Goal: Navigation & Orientation: Find specific page/section

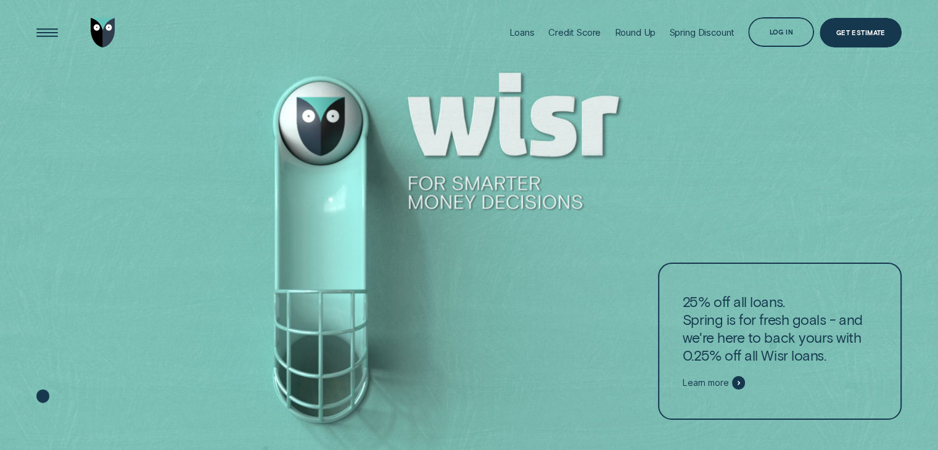
click at [597, 35] on li "Credit Score" at bounding box center [574, 33] width 66 height 66
click at [587, 35] on div "Credit Score" at bounding box center [574, 33] width 52 height 12
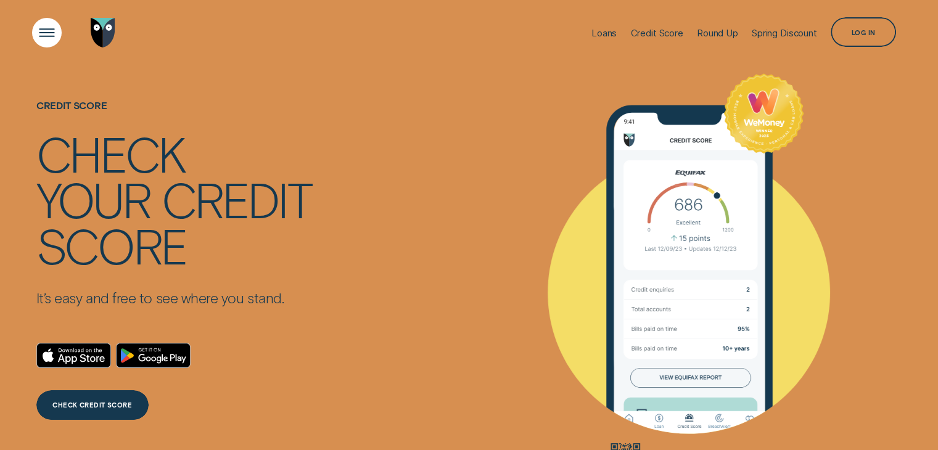
click at [43, 35] on div "Open Menu" at bounding box center [47, 33] width 42 height 42
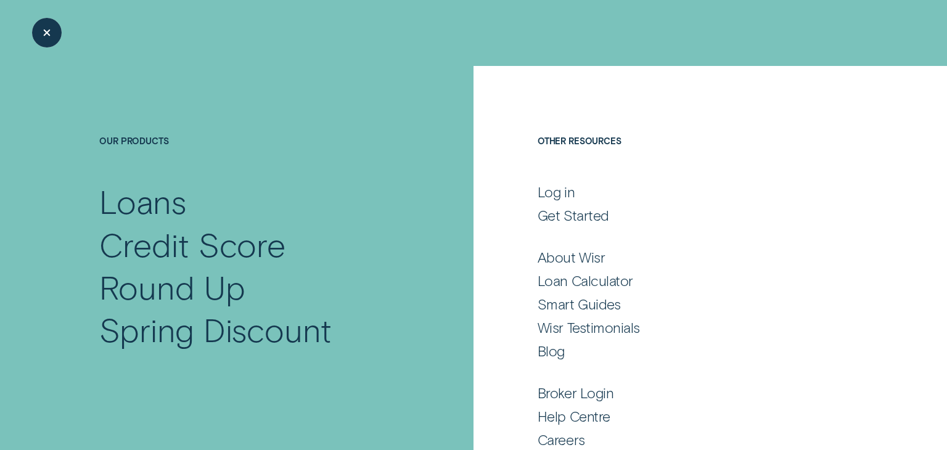
click at [42, 35] on div "Close Menu" at bounding box center [47, 33] width 42 height 42
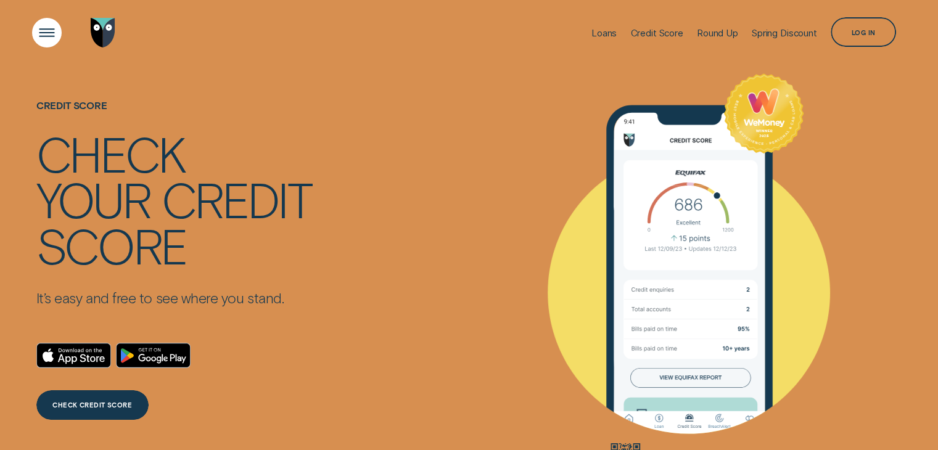
click at [42, 33] on div "Open Menu" at bounding box center [47, 33] width 42 height 42
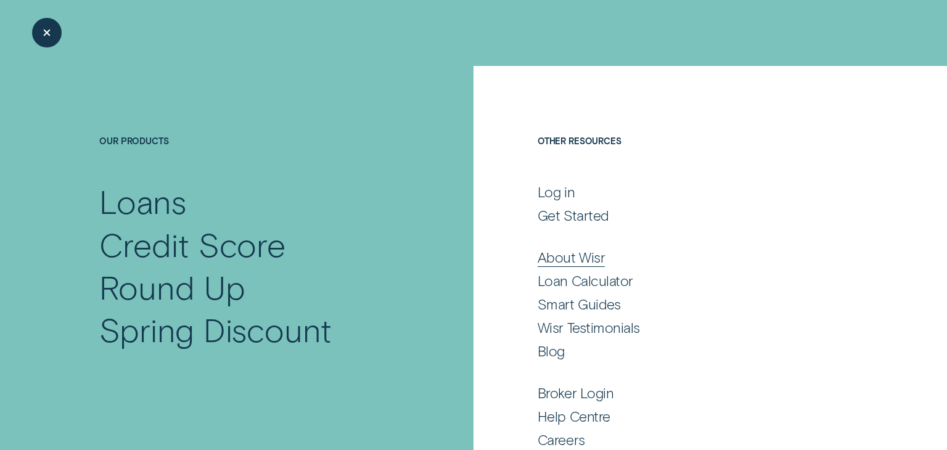
click at [555, 261] on div "About Wisr" at bounding box center [571, 257] width 67 height 18
